Goal: Information Seeking & Learning: Compare options

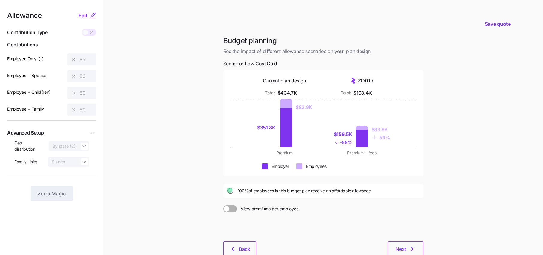
scroll to position [39, 0]
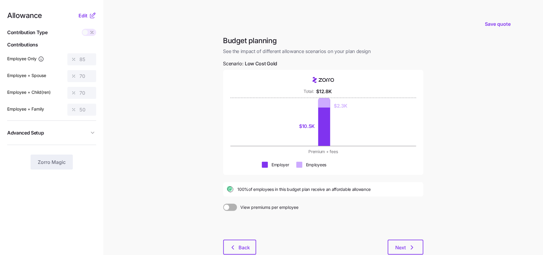
scroll to position [38, 0]
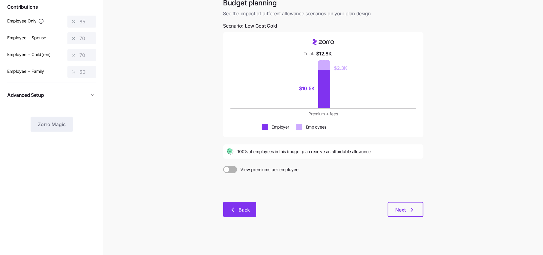
click at [240, 212] on span "Back" at bounding box center [244, 209] width 11 height 7
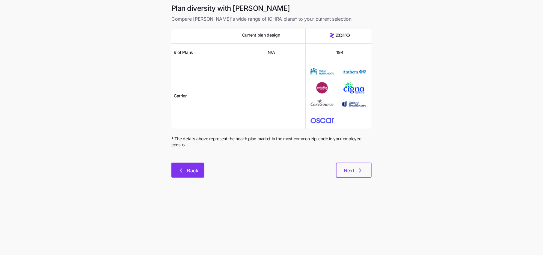
click at [199, 172] on button "Back" at bounding box center [187, 170] width 33 height 15
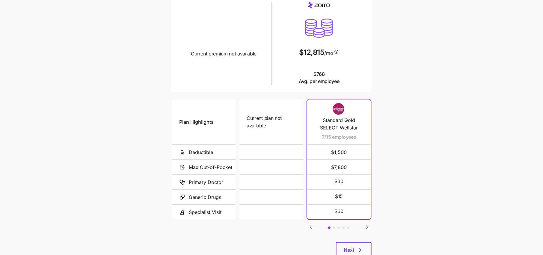
scroll to position [72, 0]
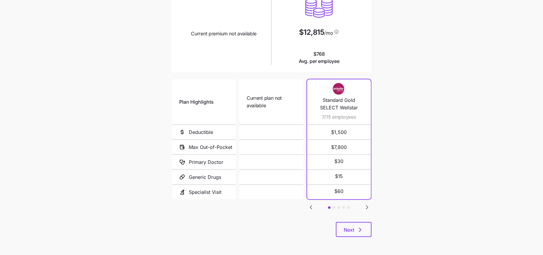
click at [362, 211] on div "Plan Highlights Deductible Max Out-of-Pocket Primary Doctor Generic Drugs Speci…" at bounding box center [271, 150] width 200 height 144
click at [364, 208] on icon "Go to next slide" at bounding box center [366, 207] width 7 height 7
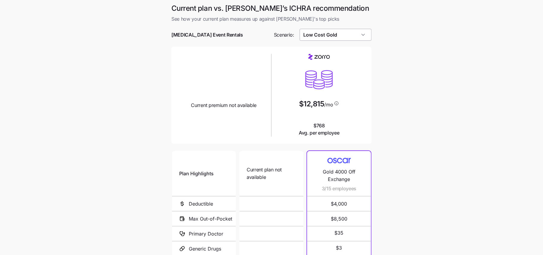
click at [338, 37] on input "Low Cost Gold" at bounding box center [335, 35] width 72 height 12
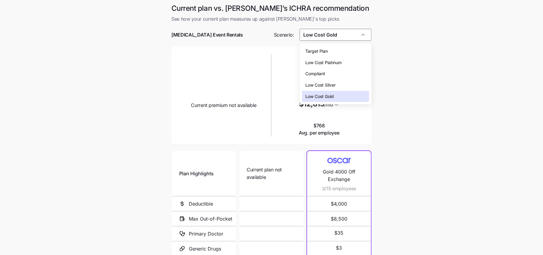
click at [330, 86] on span "Low Cost Silver" at bounding box center [320, 85] width 30 height 7
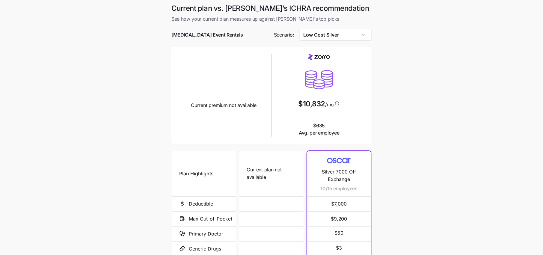
click at [333, 25] on div at bounding box center [271, 26] width 200 height 6
click at [332, 31] on input "Low Cost Silver" at bounding box center [335, 35] width 72 height 12
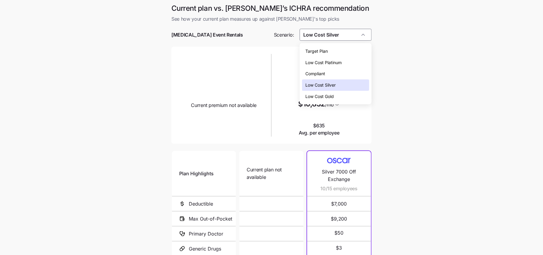
click at [336, 91] on div "Low Cost Gold" at bounding box center [335, 96] width 67 height 11
type input "Low Cost Gold"
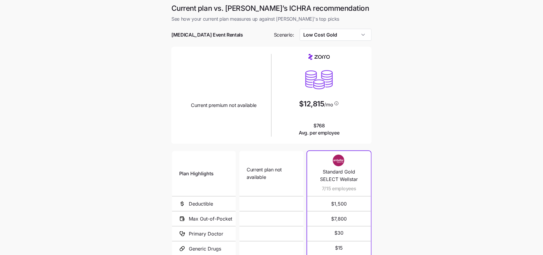
scroll to position [72, 0]
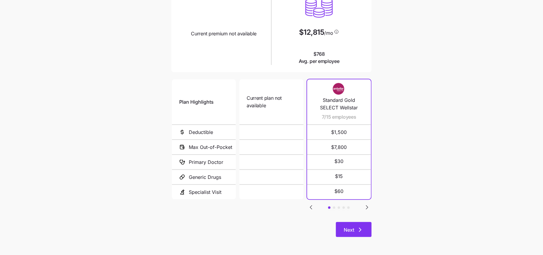
click at [357, 229] on icon "button" at bounding box center [359, 229] width 7 height 7
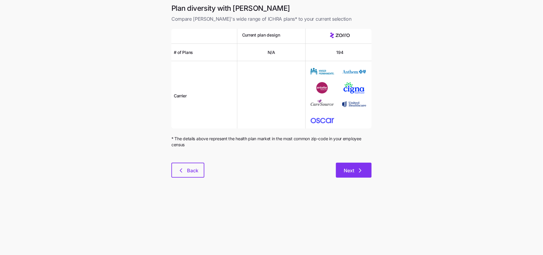
click at [352, 173] on span "Next" at bounding box center [348, 170] width 10 height 7
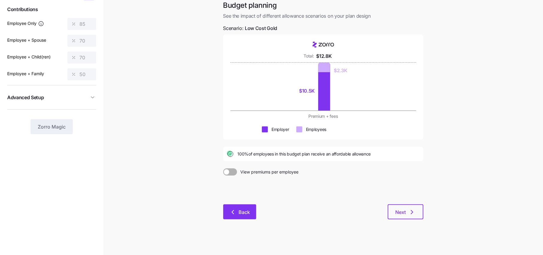
scroll to position [36, 0]
